Goal: Book appointment/travel/reservation

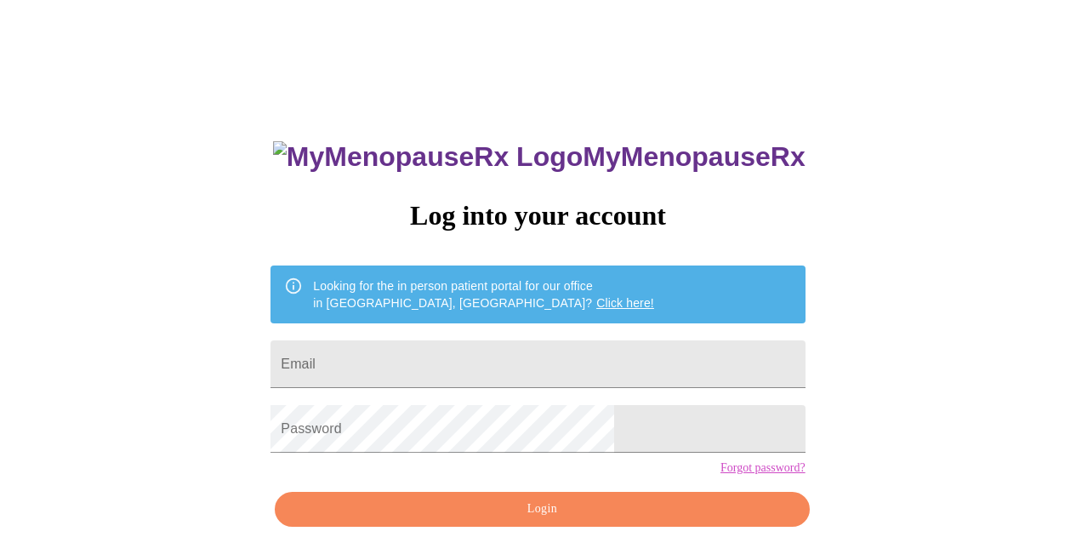
scroll to position [76, 0]
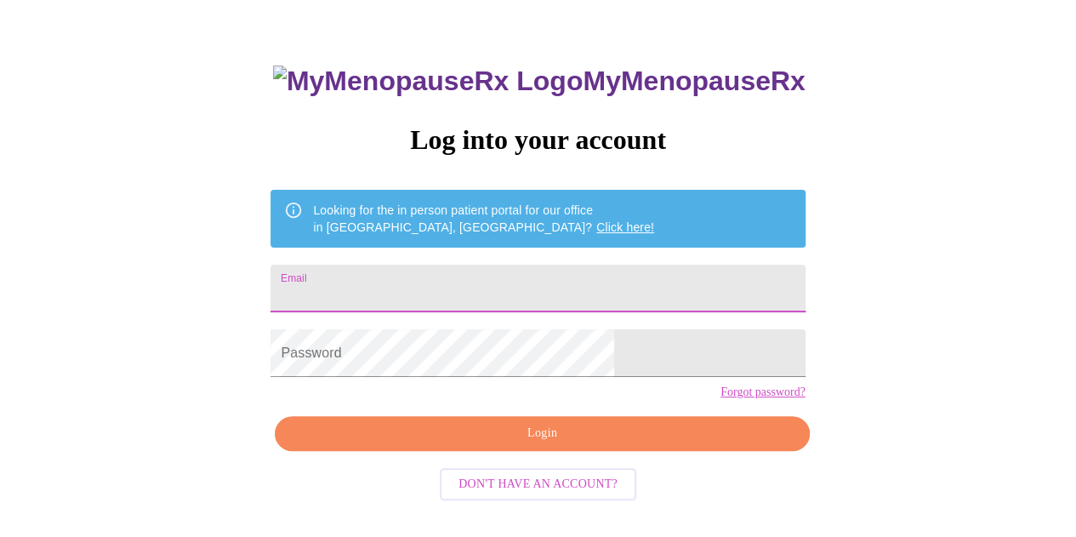
click at [519, 283] on input "Email" at bounding box center [537, 288] width 534 height 48
click at [464, 281] on input "Email" at bounding box center [537, 288] width 534 height 48
type input "[EMAIL_ADDRESS][DOMAIN_NAME]"
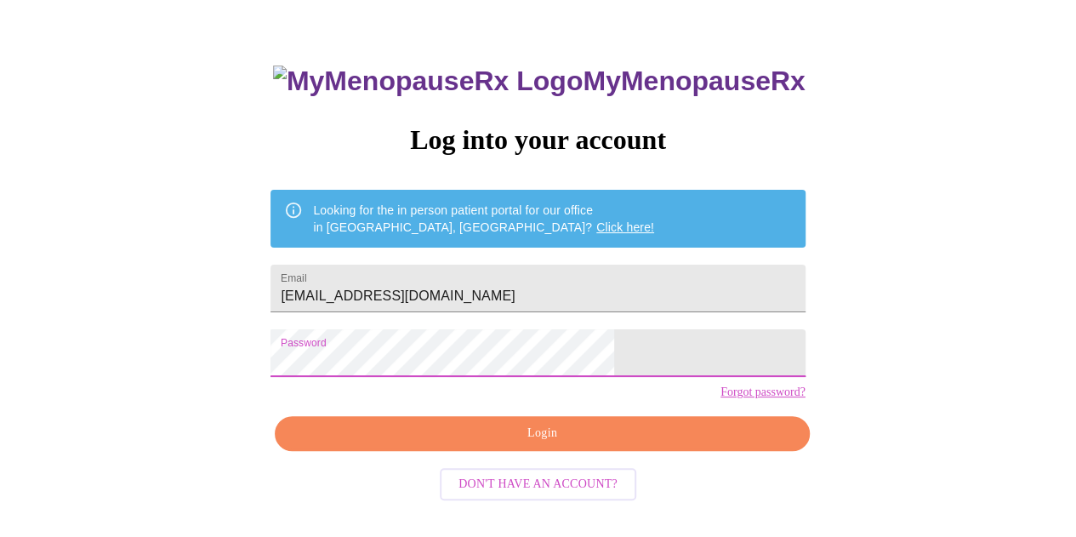
click at [511, 444] on span "Login" at bounding box center [541, 433] width 495 height 21
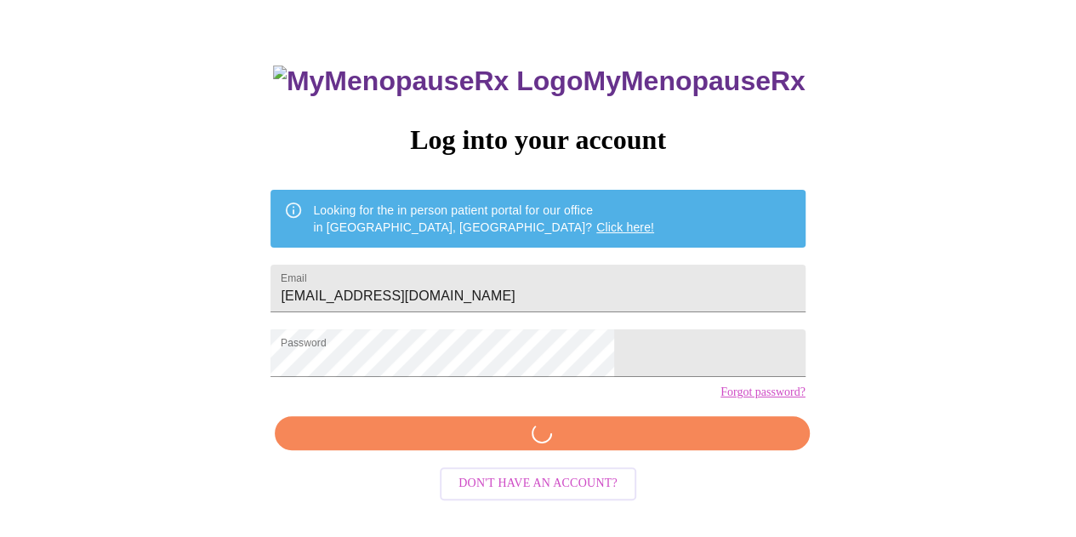
scroll to position [75, 0]
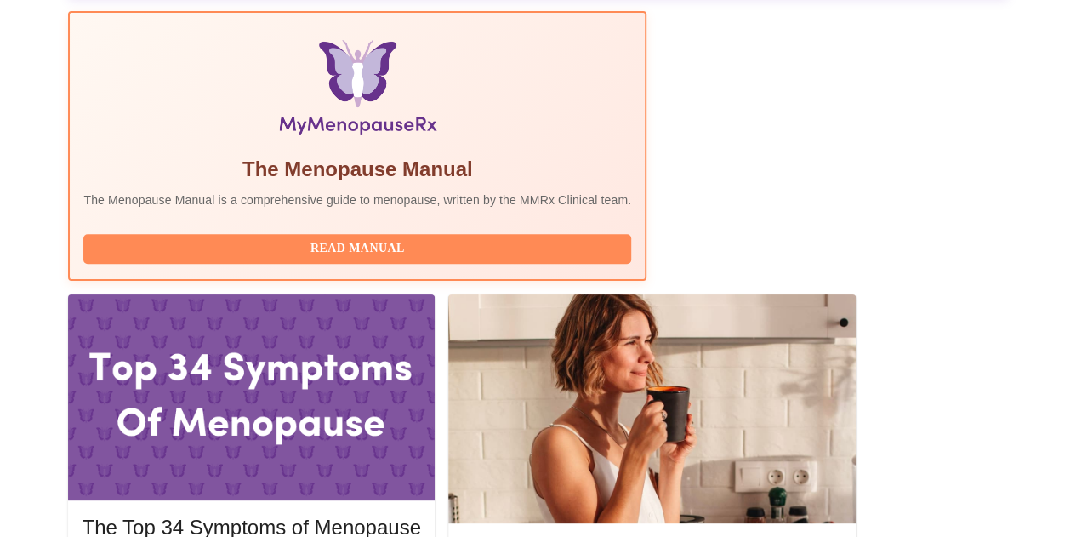
scroll to position [554, 0]
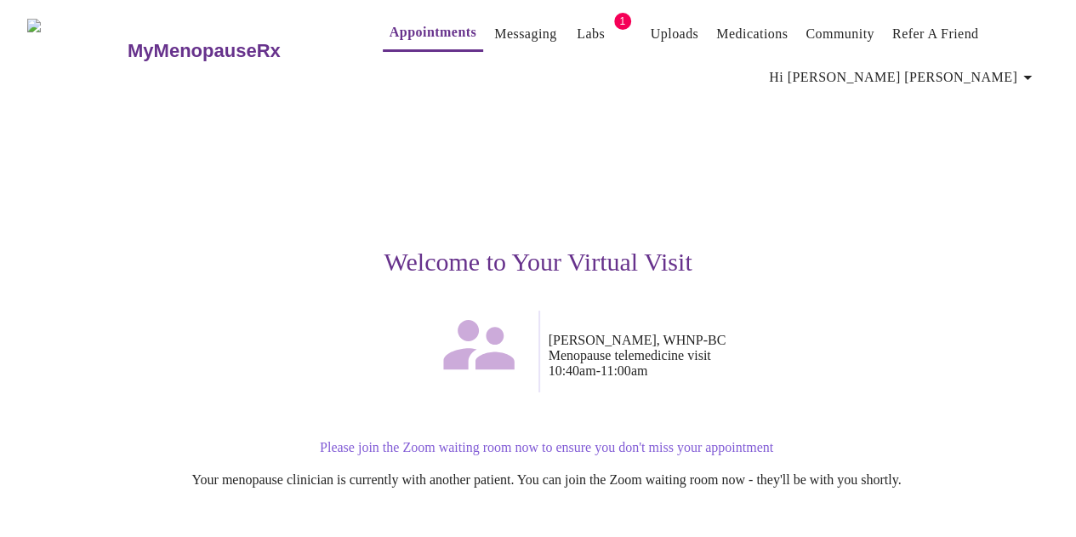
click at [556, 440] on p "Please join the Zoom waiting room now to ensure you don't miss your appointment" at bounding box center [546, 447] width 1004 height 15
click at [723, 491] on div "Please join the Zoom waiting room now to ensure you don't miss your appointment…" at bounding box center [537, 463] width 1021 height 75
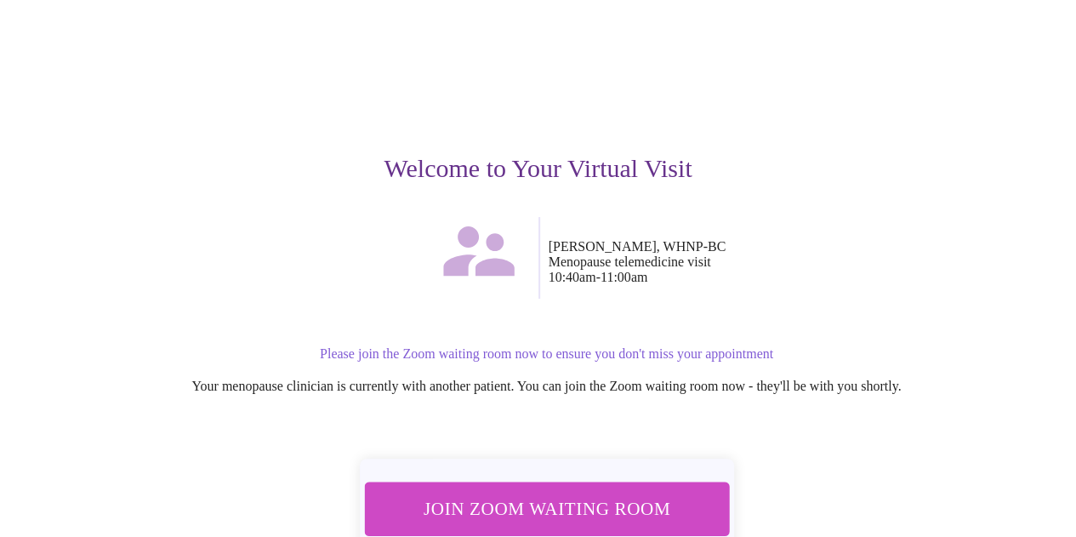
scroll to position [136, 0]
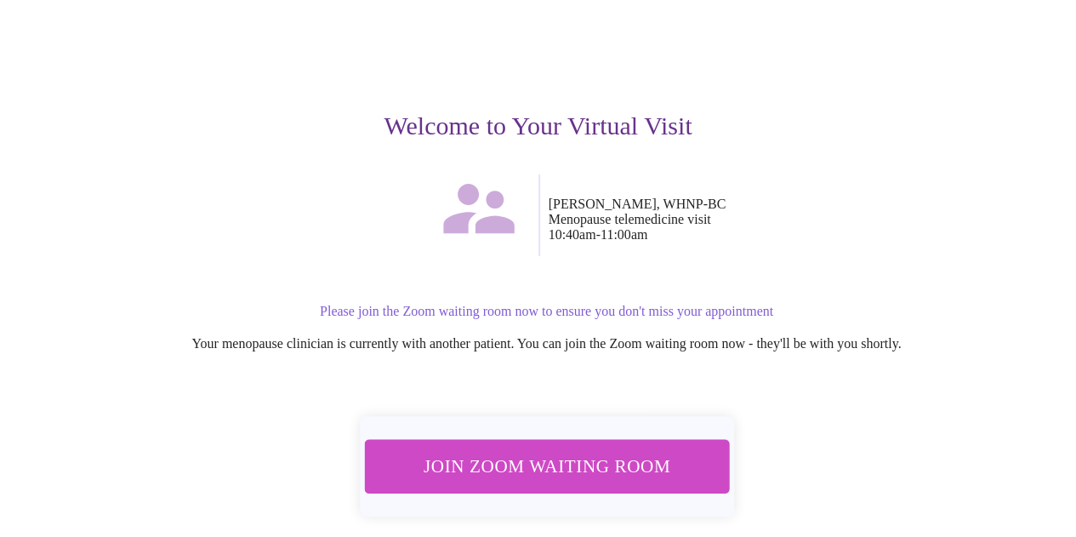
click at [638, 450] on span "Join Zoom Waiting Room" at bounding box center [546, 465] width 320 height 31
